Goal: Task Accomplishment & Management: Manage account settings

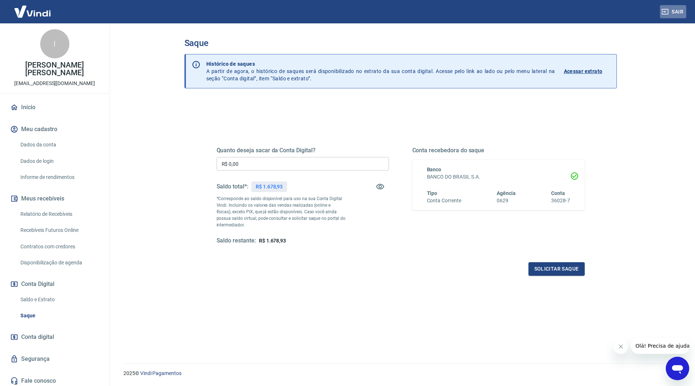
click at [673, 12] on button "Sair" at bounding box center [673, 12] width 26 height 14
click at [670, 9] on button "Sair" at bounding box center [673, 12] width 26 height 14
